Goal: Task Accomplishment & Management: Use online tool/utility

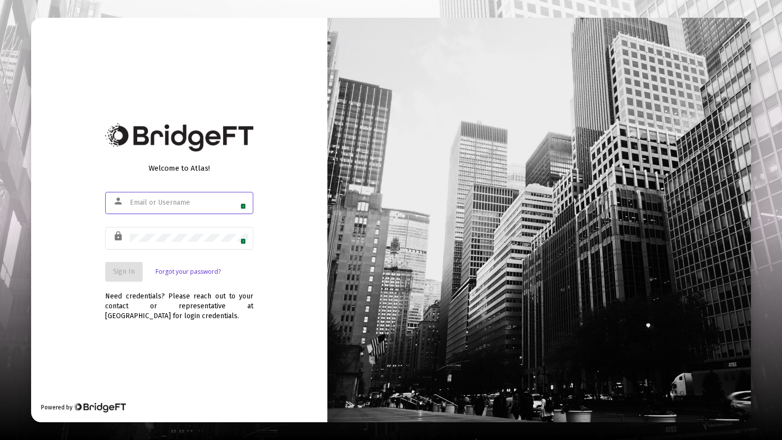
type input "[PERSON_NAME][EMAIL_ADDRESS][DOMAIN_NAME]"
click at [128, 272] on span "Sign In" at bounding box center [124, 272] width 22 height 8
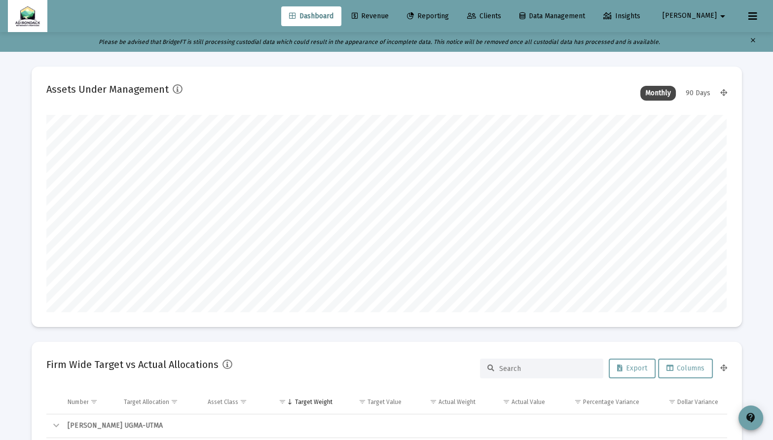
scroll to position [197, 681]
type input "[DATE]"
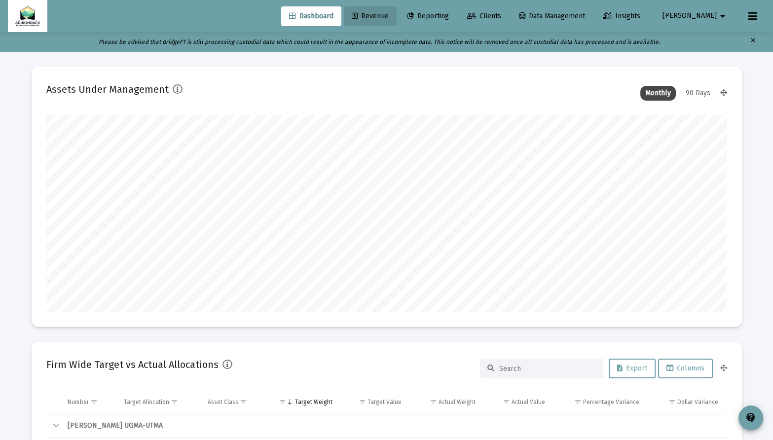
click at [389, 19] on span "Revenue" at bounding box center [370, 16] width 37 height 8
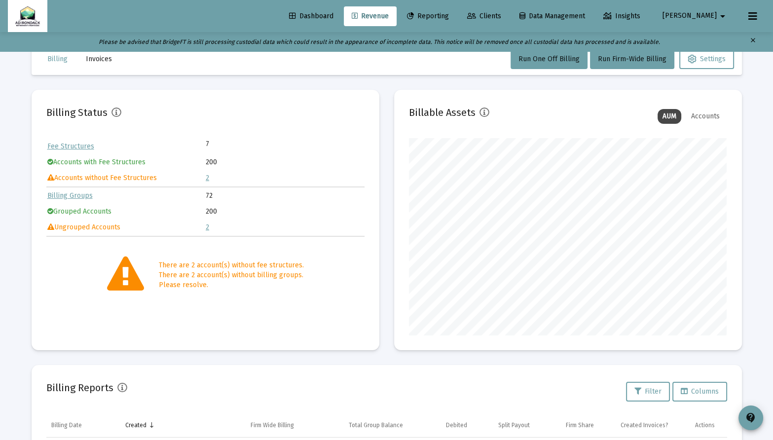
scroll to position [3, 0]
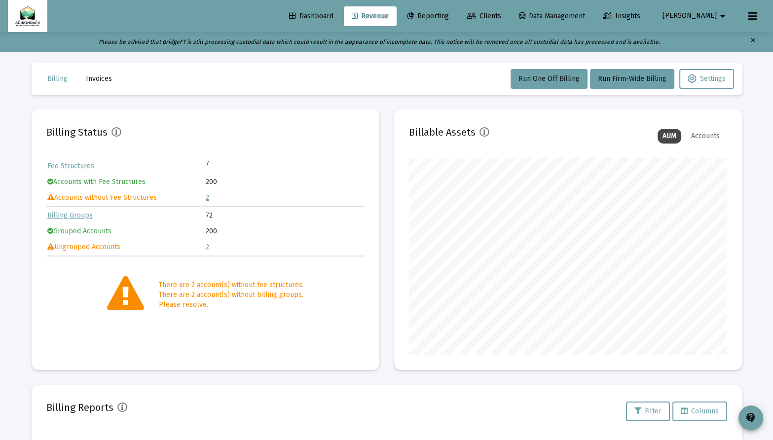
click at [501, 15] on span "Clients" at bounding box center [484, 16] width 34 height 8
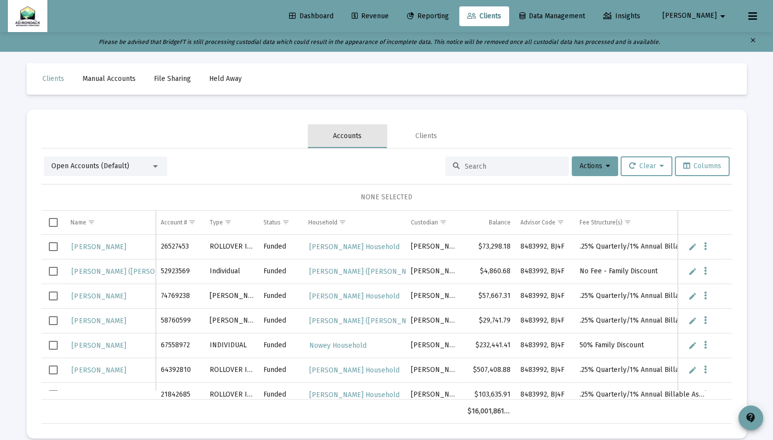
click at [351, 133] on div "Accounts" at bounding box center [347, 136] width 29 height 10
click at [156, 164] on div at bounding box center [155, 166] width 9 height 8
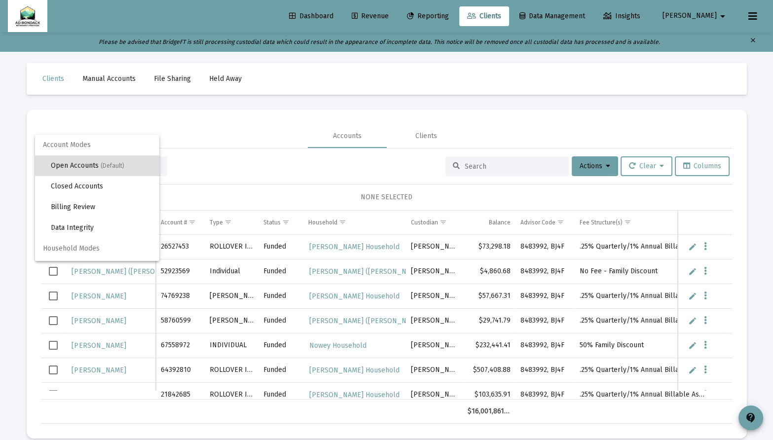
scroll to position [19, 0]
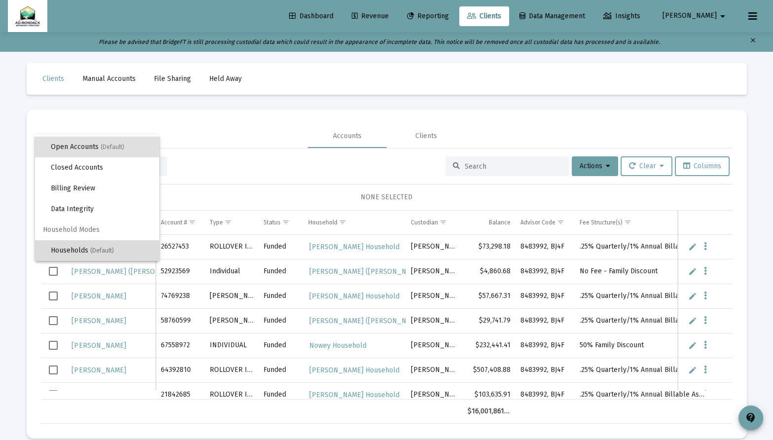
click at [107, 248] on span "(Default)" at bounding box center [102, 250] width 24 height 7
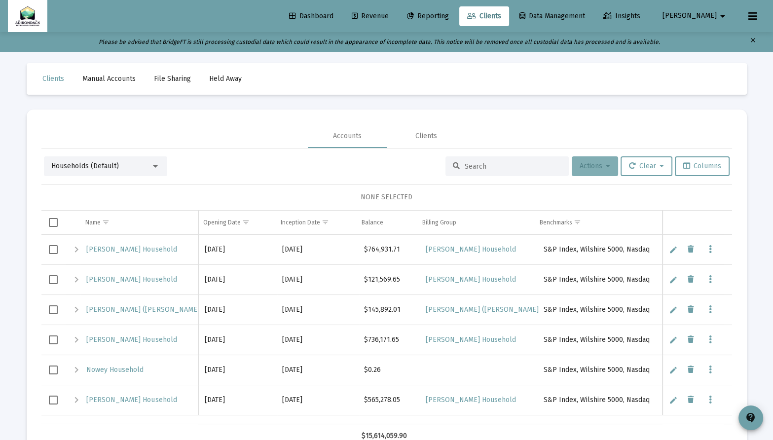
click at [601, 165] on span "Actions" at bounding box center [595, 166] width 31 height 8
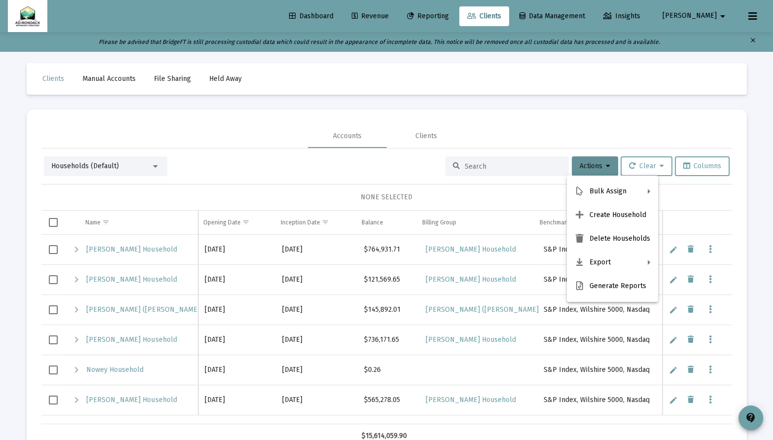
click at [281, 168] on div at bounding box center [386, 220] width 773 height 440
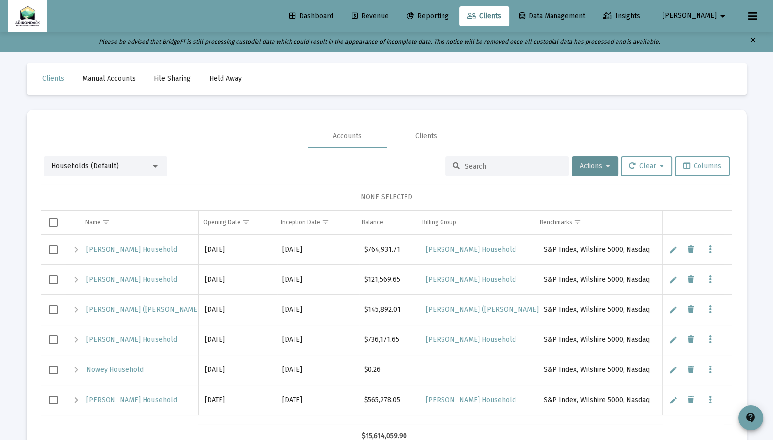
click at [392, 11] on link "Revenue" at bounding box center [370, 16] width 53 height 20
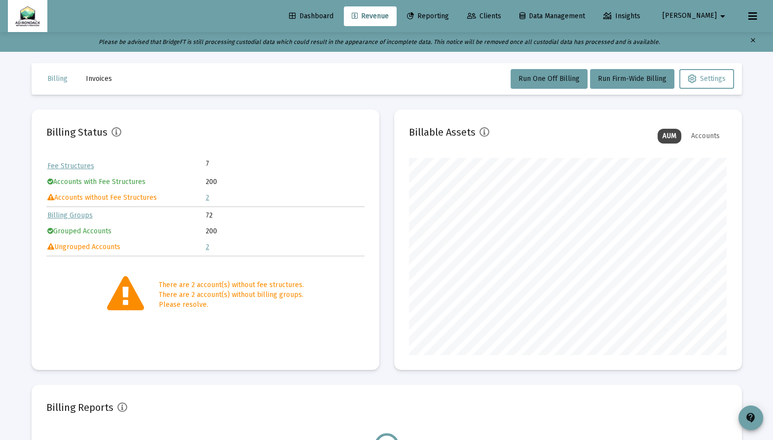
scroll to position [197, 318]
click at [84, 167] on link "Fee Structures" at bounding box center [70, 166] width 47 height 8
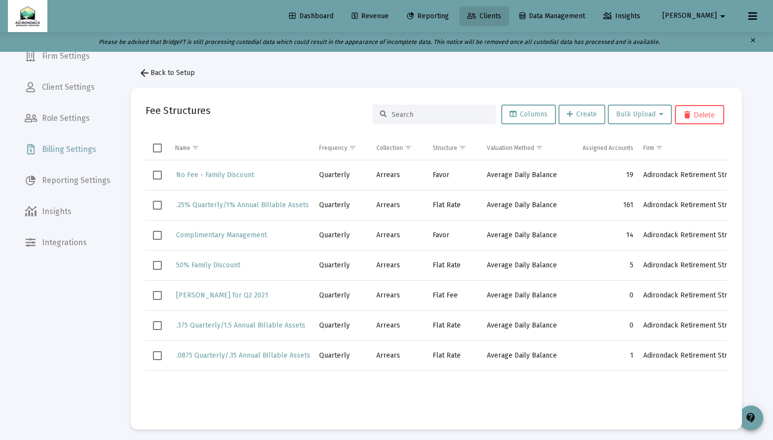
click at [501, 19] on span "Clients" at bounding box center [484, 16] width 34 height 8
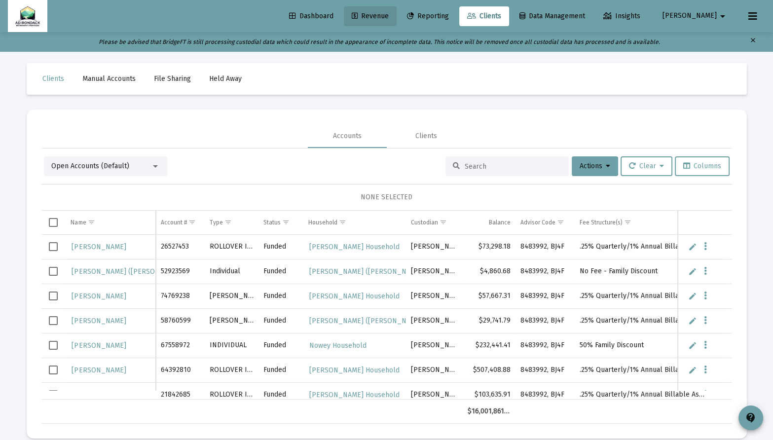
click at [389, 12] on span "Revenue" at bounding box center [370, 16] width 37 height 8
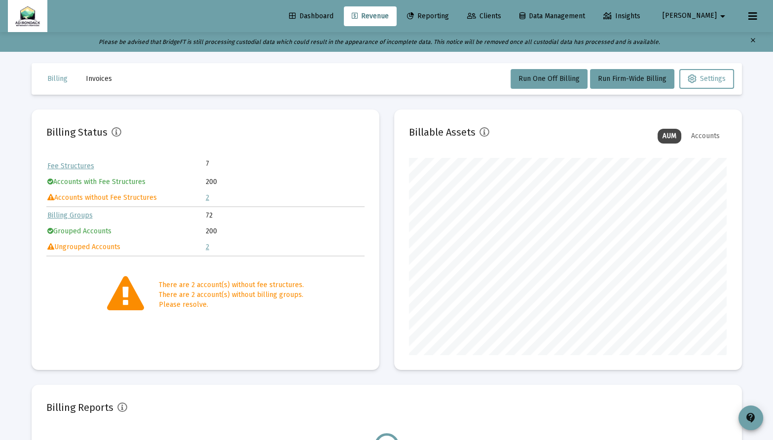
scroll to position [197, 318]
click at [208, 196] on link "2" at bounding box center [207, 197] width 3 height 8
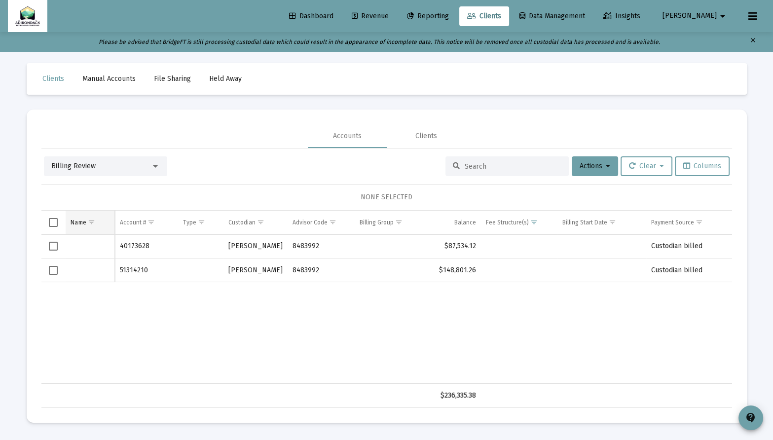
click at [87, 222] on span "Show filter options for column 'Name'" at bounding box center [90, 222] width 7 height 7
click at [42, 291] on div "40173628 [PERSON_NAME] 8483992 $87,534.12 Custodian billed 51314210 [PERSON_NAM…" at bounding box center [386, 309] width 691 height 149
click at [428, 137] on div "Clients" at bounding box center [427, 136] width 22 height 10
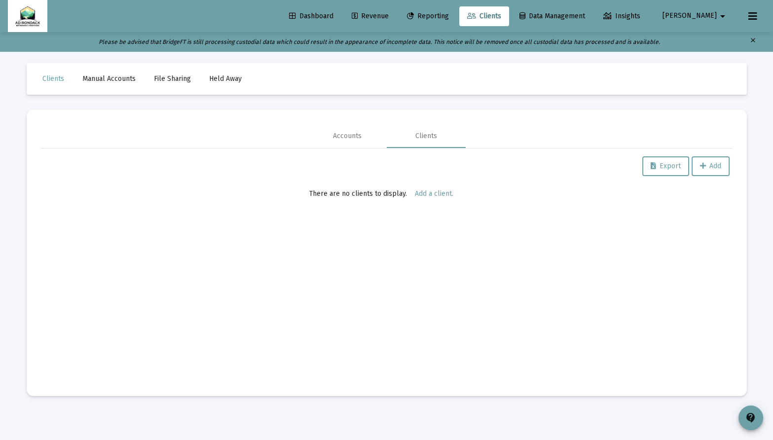
click at [389, 14] on span "Revenue" at bounding box center [370, 16] width 37 height 8
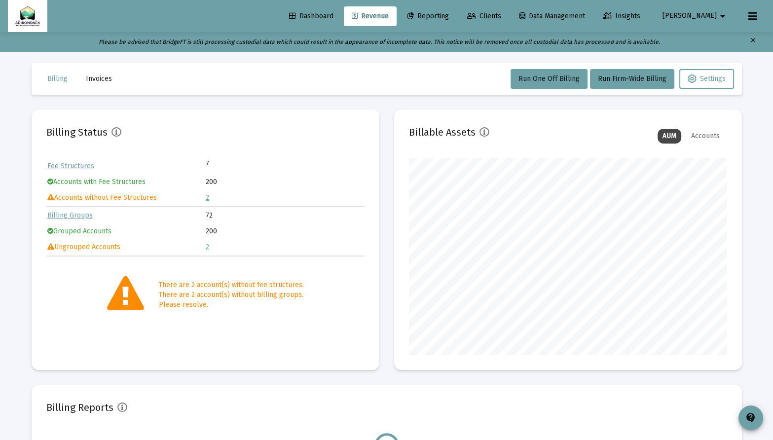
scroll to position [197, 318]
click at [501, 17] on span "Clients" at bounding box center [484, 16] width 34 height 8
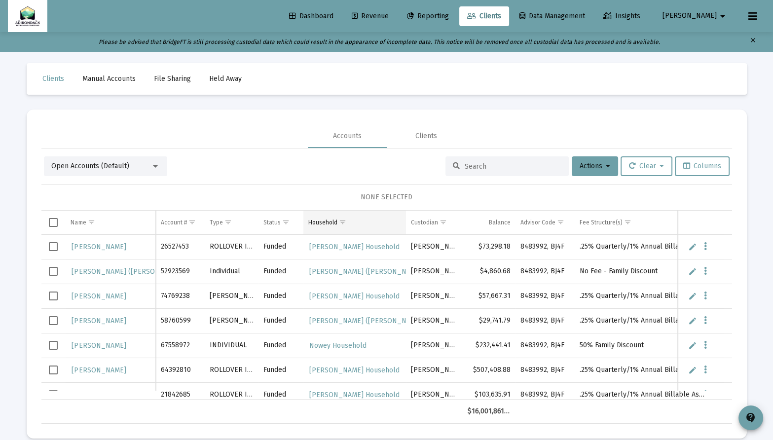
click at [339, 219] on span "Show filter options for column 'Household'" at bounding box center [342, 222] width 7 height 7
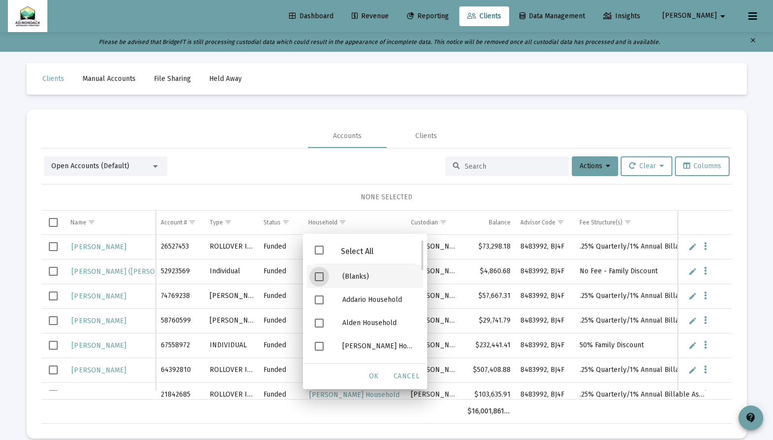
click at [320, 279] on span "Filter options" at bounding box center [319, 276] width 9 height 9
click at [376, 374] on span "OK" at bounding box center [374, 376] width 10 height 8
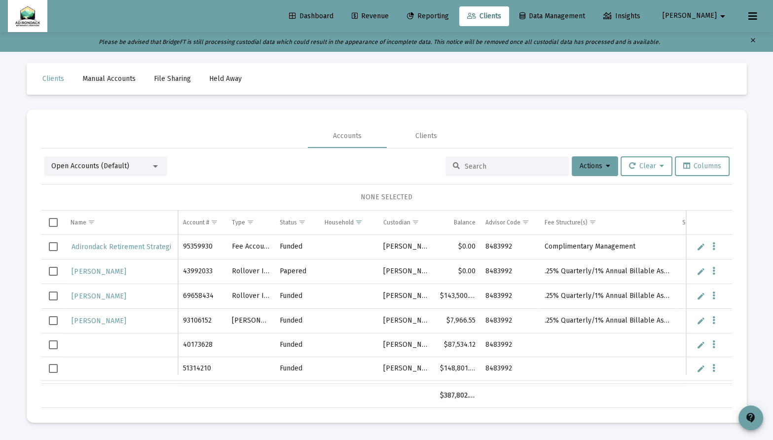
click at [334, 17] on span "Dashboard" at bounding box center [311, 16] width 44 height 8
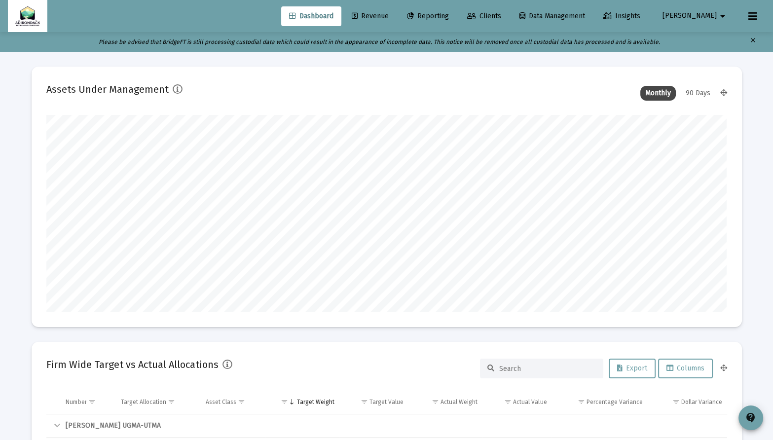
click at [389, 12] on span "Revenue" at bounding box center [370, 16] width 37 height 8
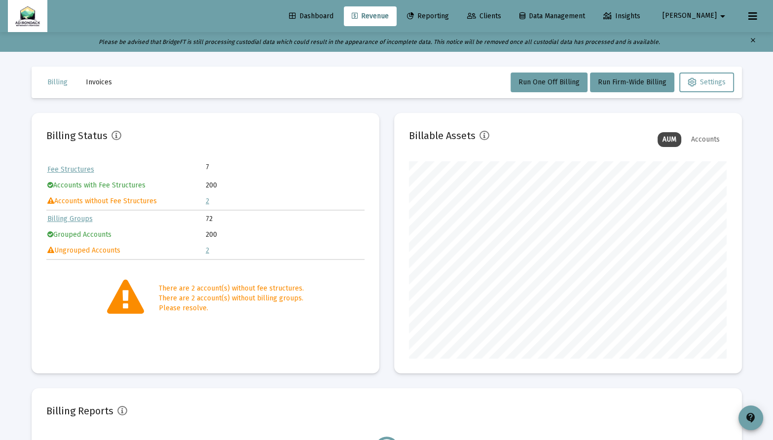
scroll to position [197, 318]
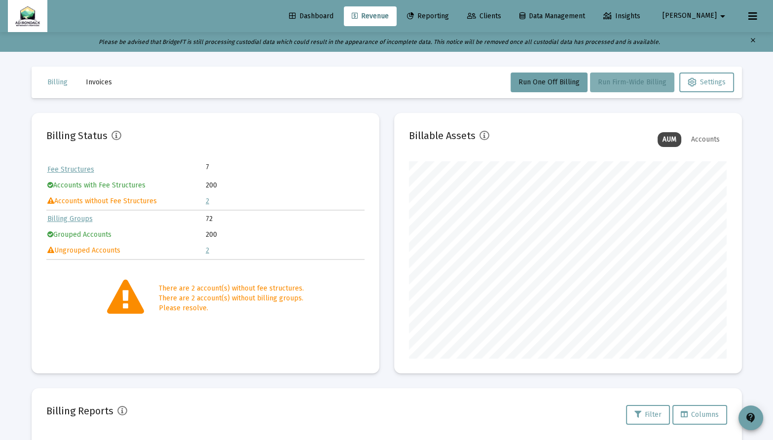
click at [620, 82] on span "Run Firm-Wide Billing" at bounding box center [632, 82] width 69 height 8
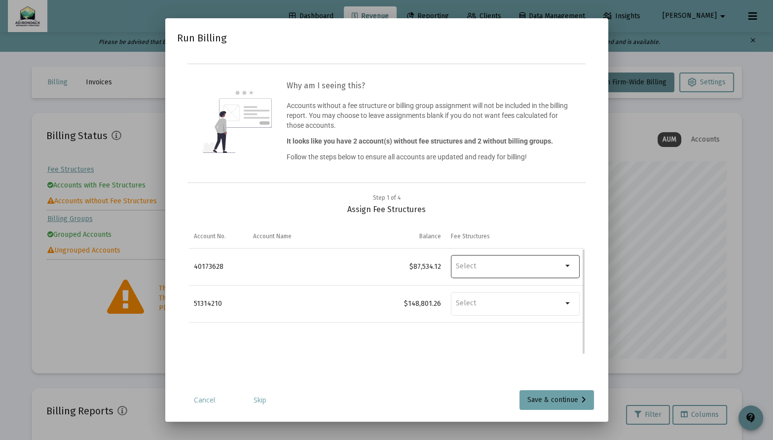
click at [566, 267] on mat-icon "arrow_drop_down" at bounding box center [569, 266] width 12 height 12
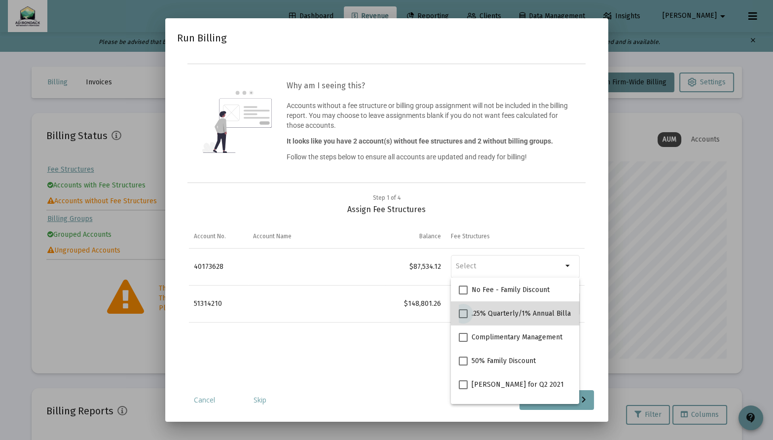
click at [528, 313] on span ".25% Quarterly/1% Annual Billable Assets" at bounding box center [538, 314] width 133 height 12
click at [463, 318] on input ".25% Quarterly/1% Annual Billable Assets" at bounding box center [463, 318] width 0 height 0
checkbox input "true"
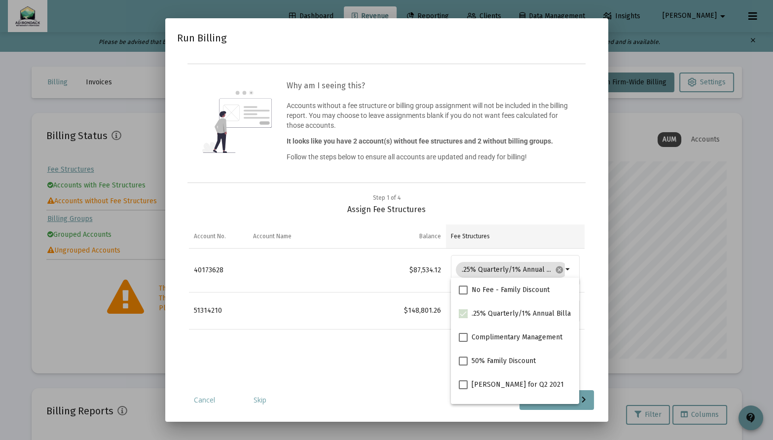
click at [559, 234] on td "Fee Structures" at bounding box center [515, 237] width 139 height 24
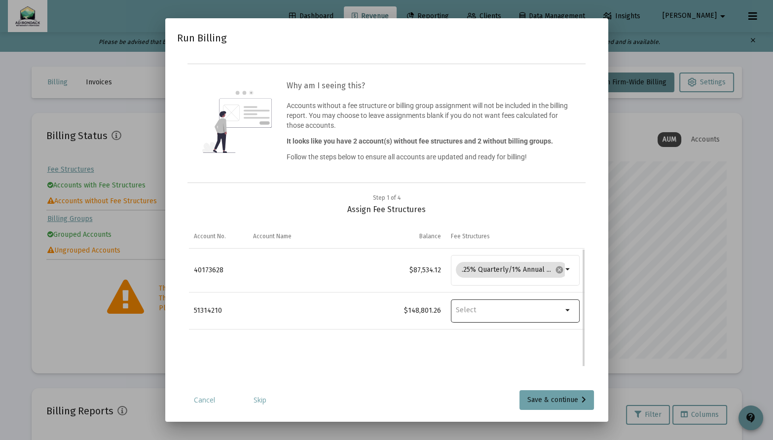
click at [568, 311] on mat-icon "arrow_drop_down" at bounding box center [569, 311] width 12 height 12
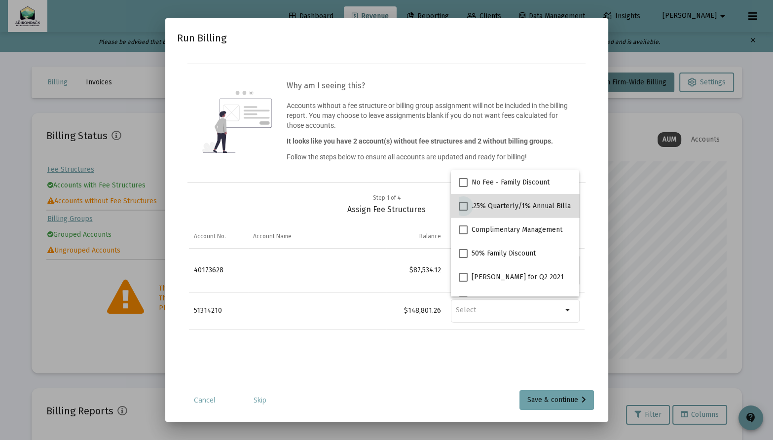
click at [526, 210] on span ".25% Quarterly/1% Annual Billable Assets" at bounding box center [538, 206] width 133 height 12
click at [463, 211] on input ".25% Quarterly/1% Annual Billable Assets" at bounding box center [463, 211] width 0 height 0
checkbox input "true"
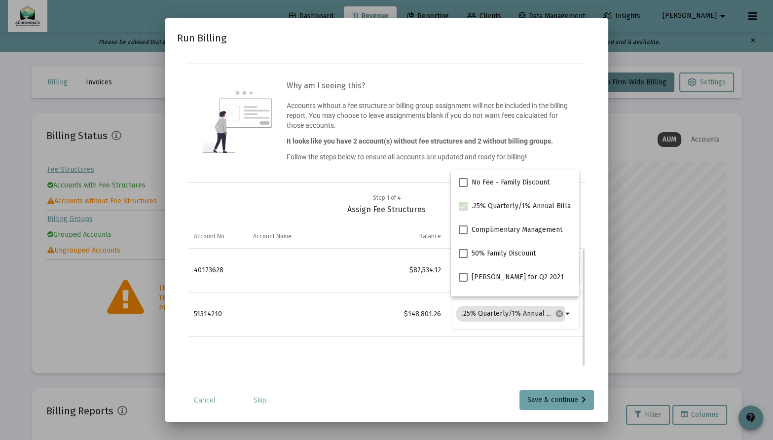
click at [525, 369] on td "Data grid" at bounding box center [515, 358] width 139 height 43
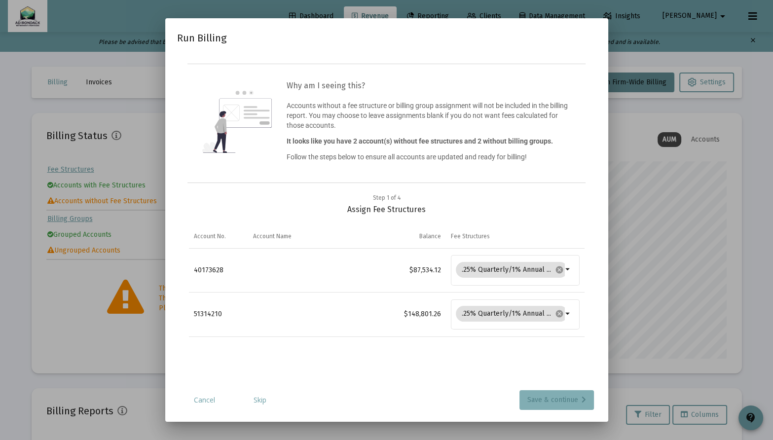
click at [557, 395] on div "Save & continue" at bounding box center [557, 400] width 59 height 20
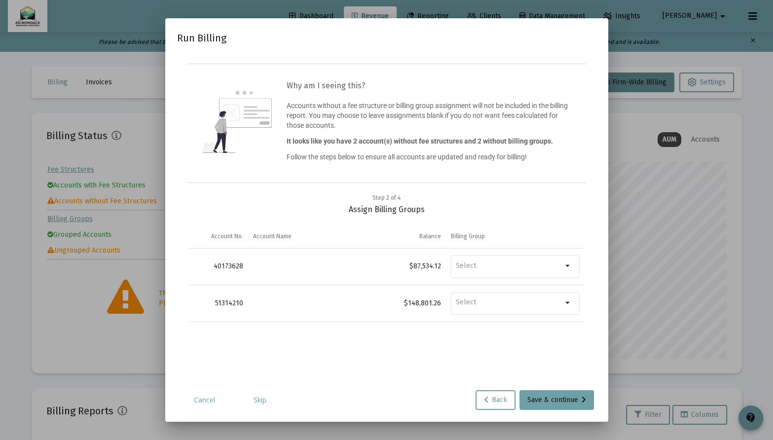
click at [267, 402] on link "Skip" at bounding box center [259, 400] width 49 height 10
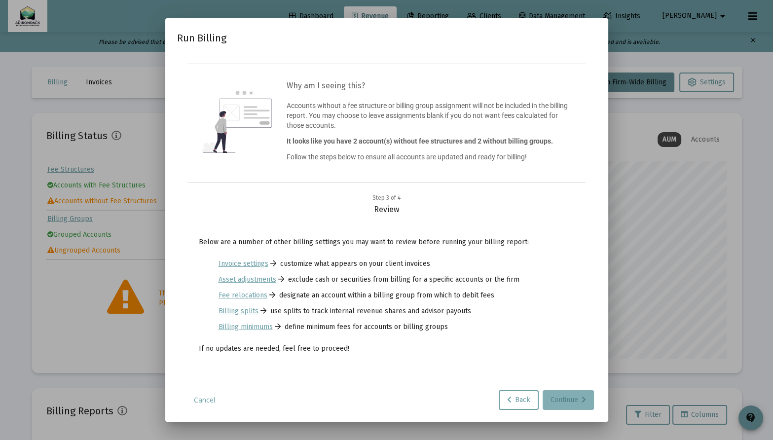
click at [573, 399] on div "Continue" at bounding box center [569, 400] width 36 height 20
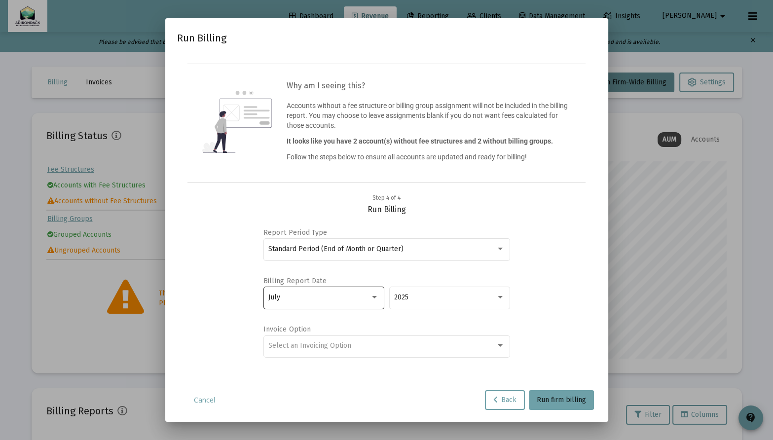
click at [380, 297] on div "July" at bounding box center [324, 297] width 121 height 24
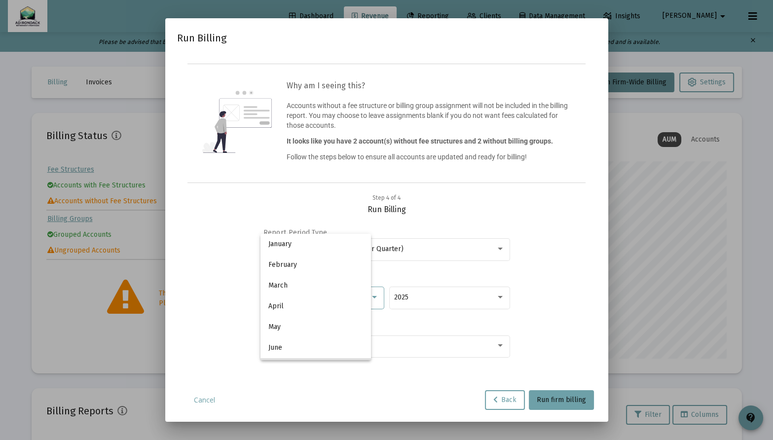
scroll to position [72, 0]
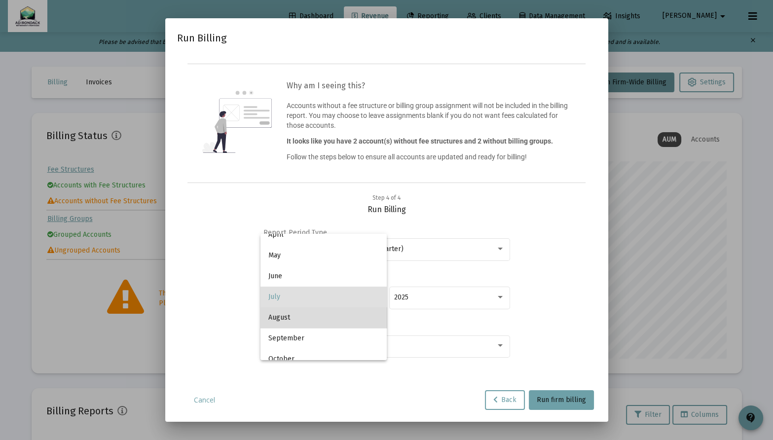
click at [343, 314] on span "August" at bounding box center [323, 317] width 111 height 21
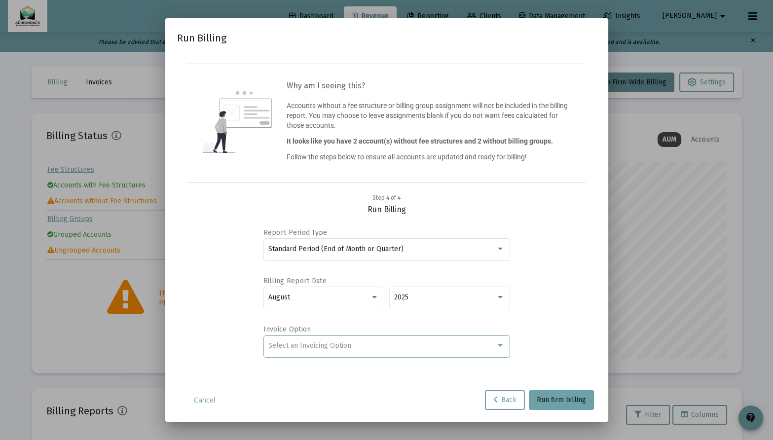
click at [484, 344] on div "Select an Invoicing Option" at bounding box center [382, 346] width 228 height 8
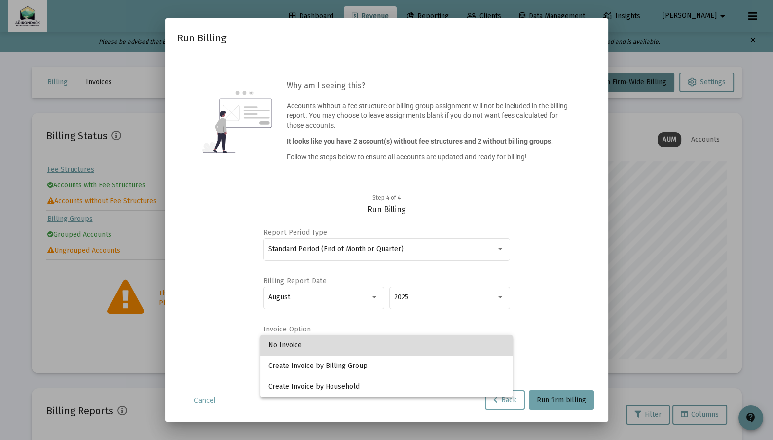
click at [477, 345] on span "No Invoice" at bounding box center [386, 345] width 236 height 21
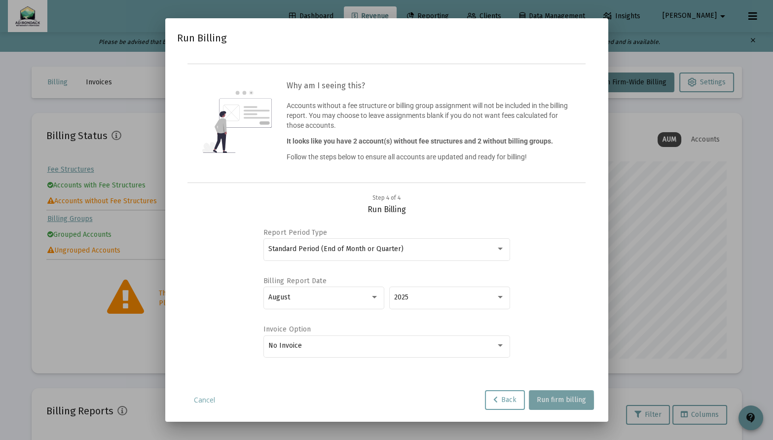
click at [545, 404] on button "Run firm billing" at bounding box center [561, 400] width 65 height 20
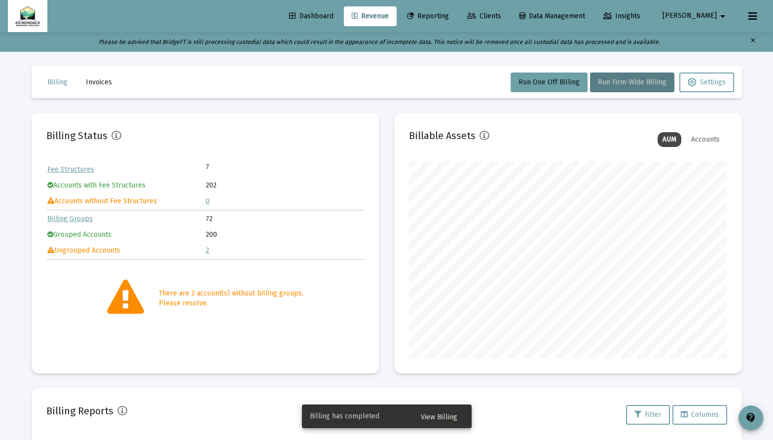
click at [452, 417] on span "View Billing" at bounding box center [439, 417] width 37 height 8
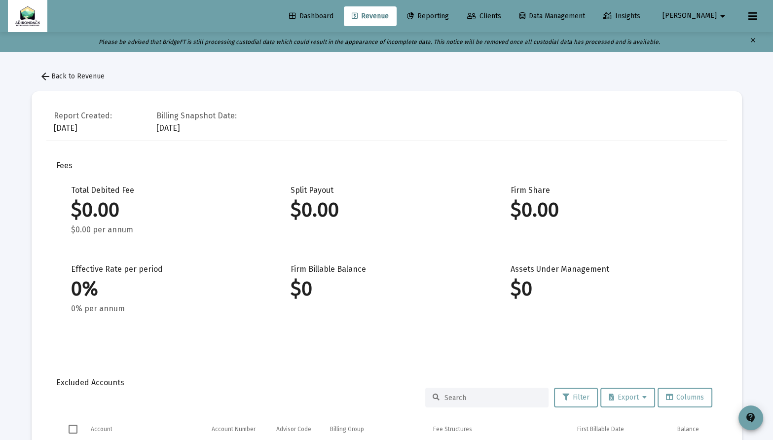
click at [334, 12] on span "Dashboard" at bounding box center [311, 16] width 44 height 8
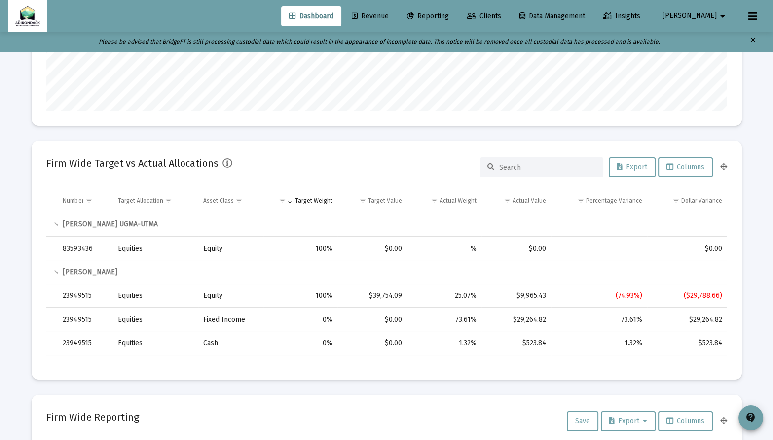
scroll to position [154, 0]
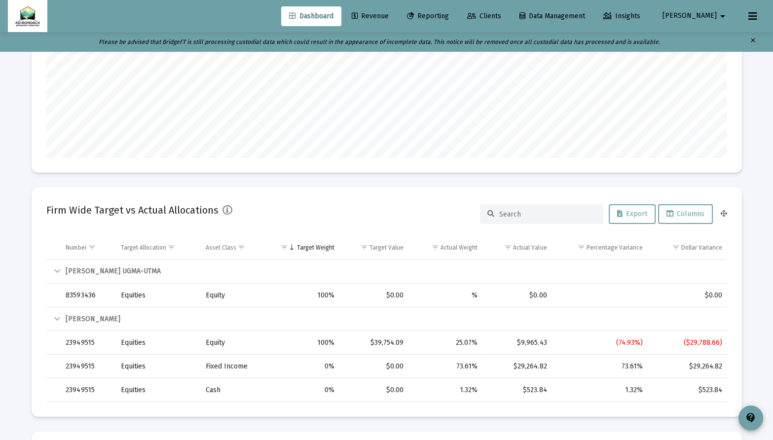
click at [449, 19] on span "Reporting" at bounding box center [428, 16] width 42 height 8
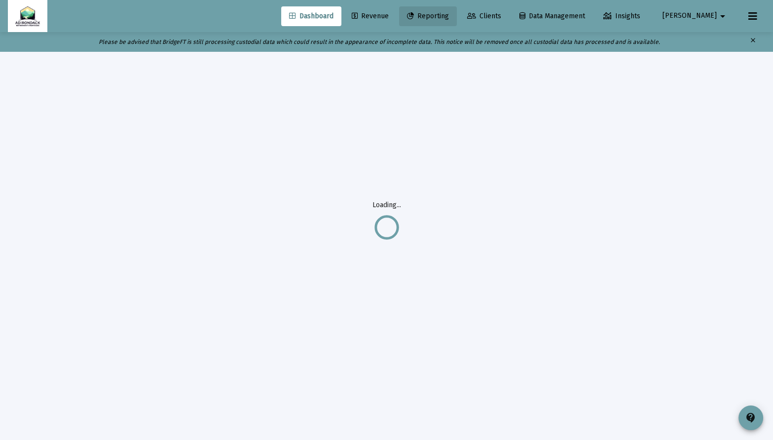
scroll to position [20, 0]
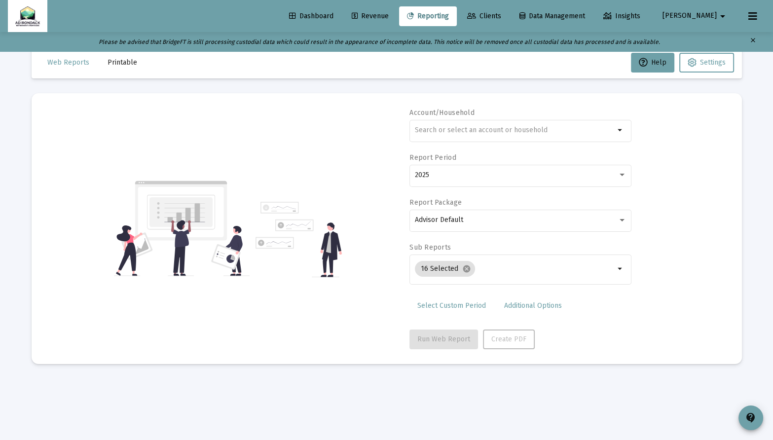
click at [389, 18] on span "Revenue" at bounding box center [370, 16] width 37 height 8
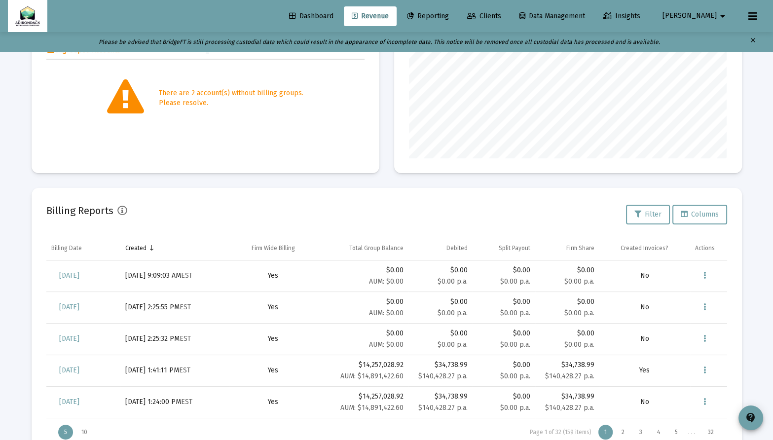
scroll to position [201, 0]
